Goal: Information Seeking & Learning: Learn about a topic

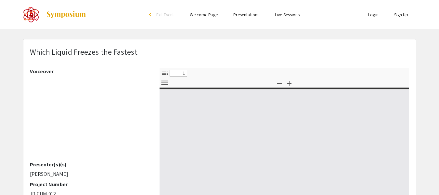
select select "custom"
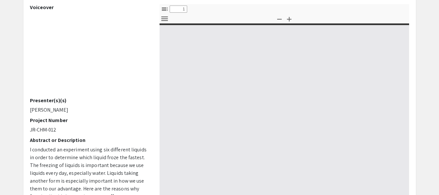
type input "0"
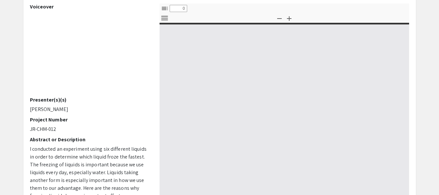
select select "custom"
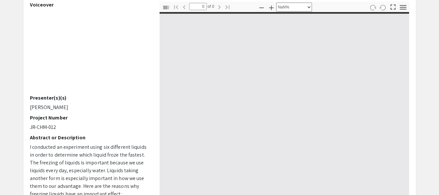
scroll to position [63, 0]
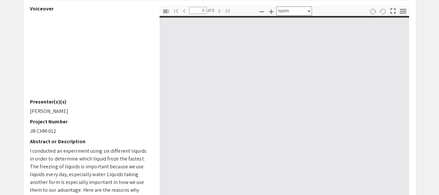
type input "1"
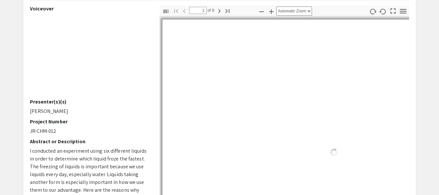
select select "auto"
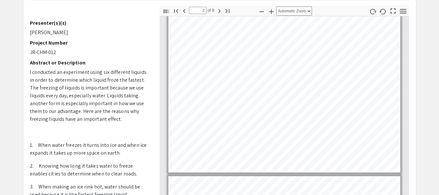
scroll to position [209, 0]
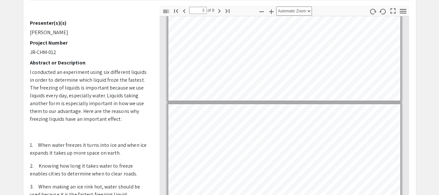
type input "2"
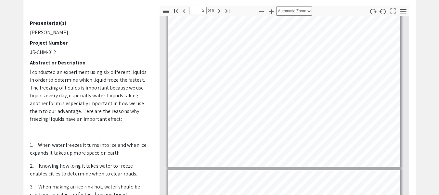
scroll to position [204, 0]
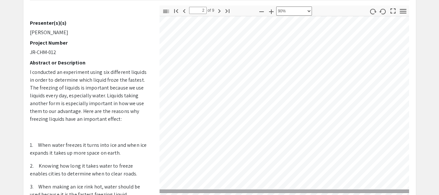
select select "1"
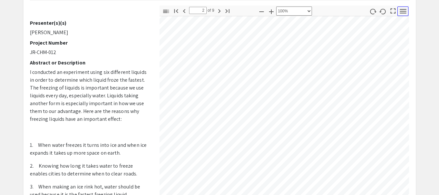
click at [403, 11] on icon "button" at bounding box center [403, 11] width 6 height 5
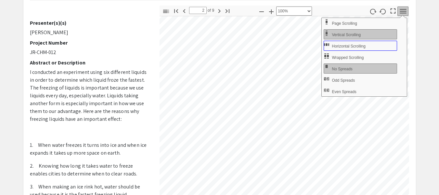
click at [356, 45] on span "Horizontal Scrolling" at bounding box center [349, 46] width 35 height 5
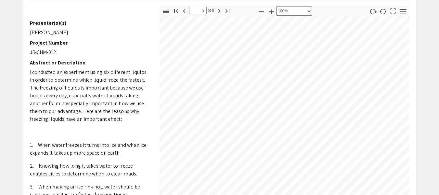
scroll to position [18, 758]
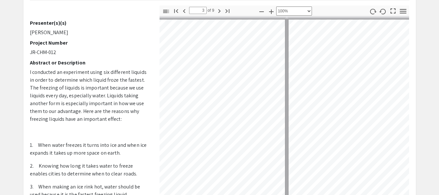
type input "4"
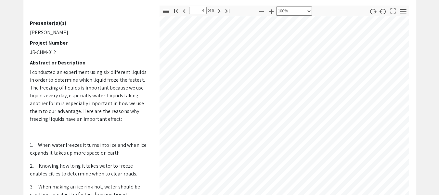
scroll to position [39, 1066]
